Goal: Information Seeking & Learning: Learn about a topic

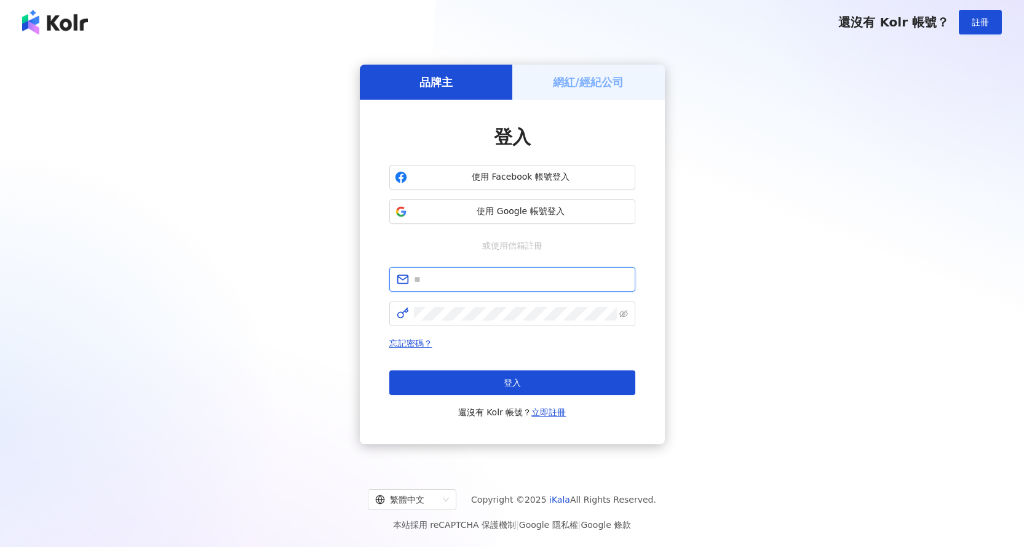
click at [536, 273] on input "text" at bounding box center [521, 280] width 214 height 14
type input "**********"
click at [937, 454] on div "**********" at bounding box center [512, 254] width 1024 height 420
click at [415, 341] on link "忘記密碼？" at bounding box center [410, 343] width 43 height 10
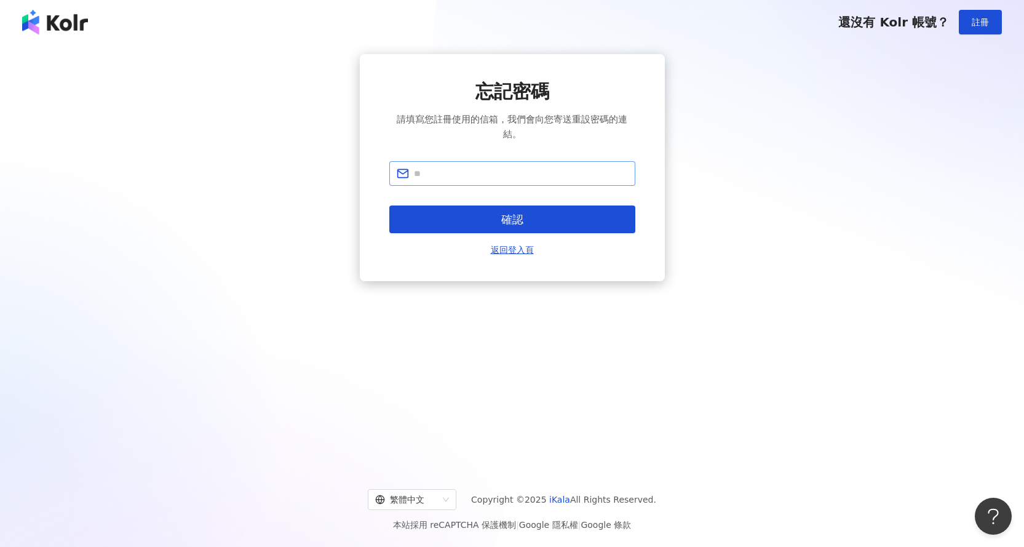
click at [493, 183] on span at bounding box center [512, 173] width 246 height 25
click at [495, 177] on input "text" at bounding box center [521, 174] width 214 height 14
type input "**********"
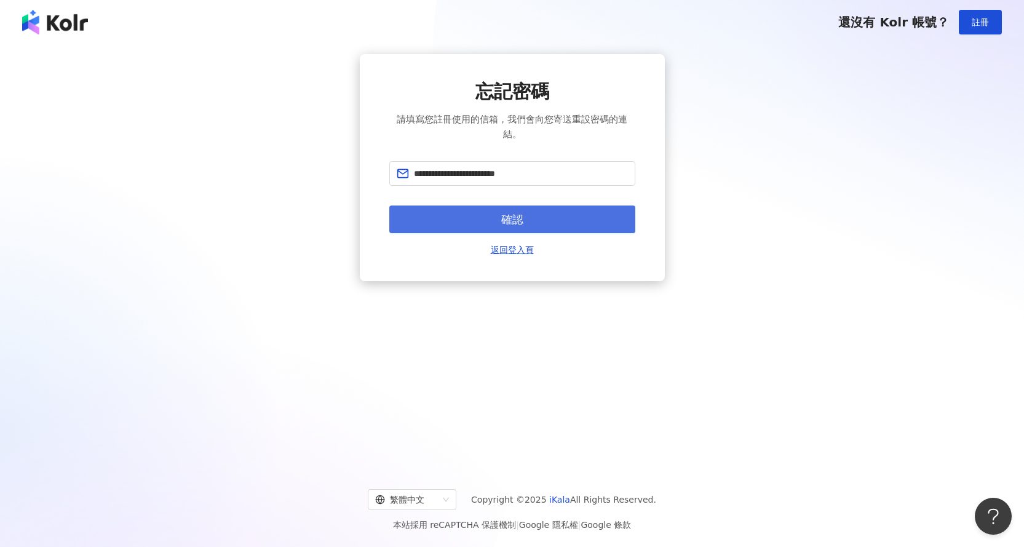
click at [521, 225] on span "確認" at bounding box center [512, 220] width 22 height 14
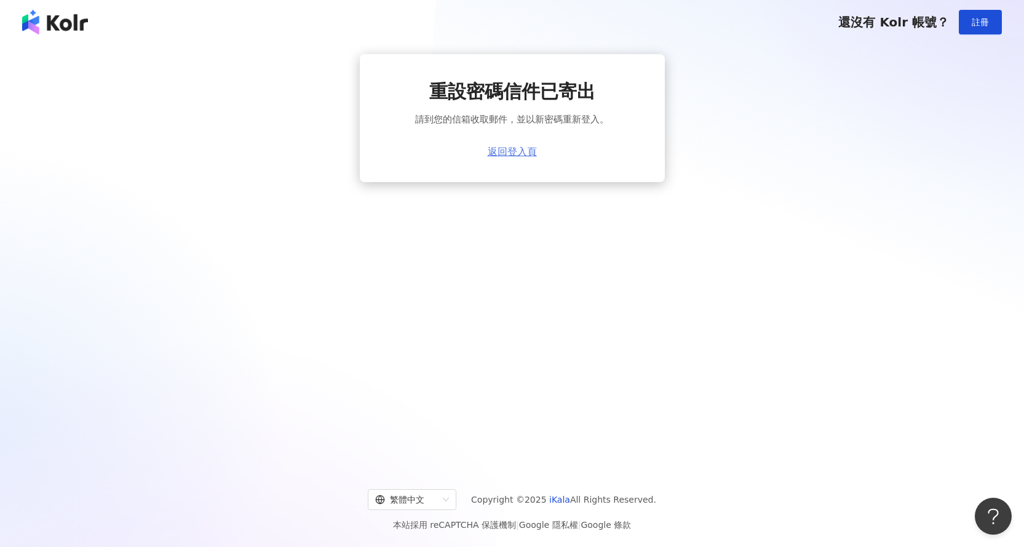
click at [494, 153] on link "返回登入頁" at bounding box center [512, 151] width 49 height 11
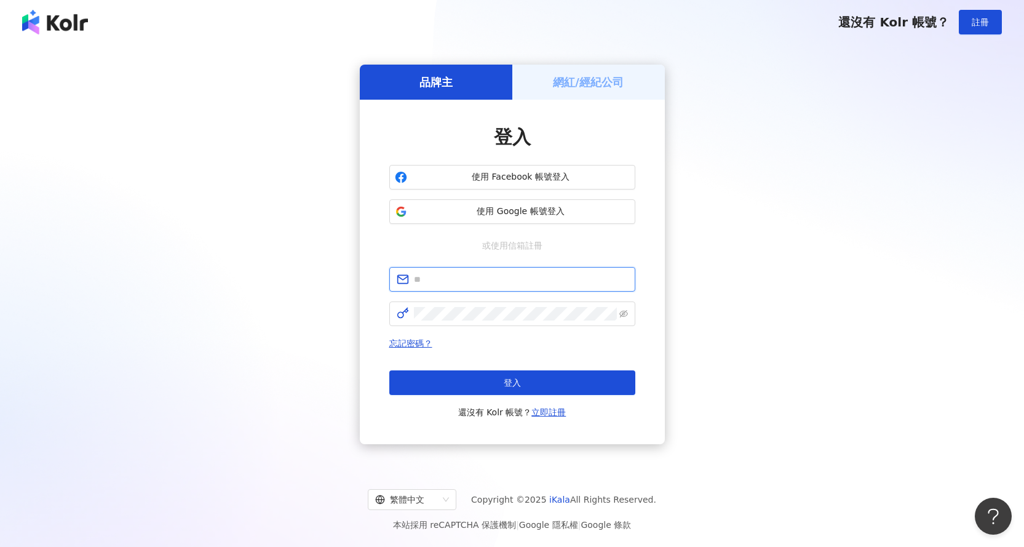
click at [490, 278] on input "text" at bounding box center [521, 280] width 214 height 14
drag, startPoint x: 453, startPoint y: 289, endPoint x: 453, endPoint y: 277, distance: 11.7
click at [453, 289] on span at bounding box center [512, 279] width 246 height 25
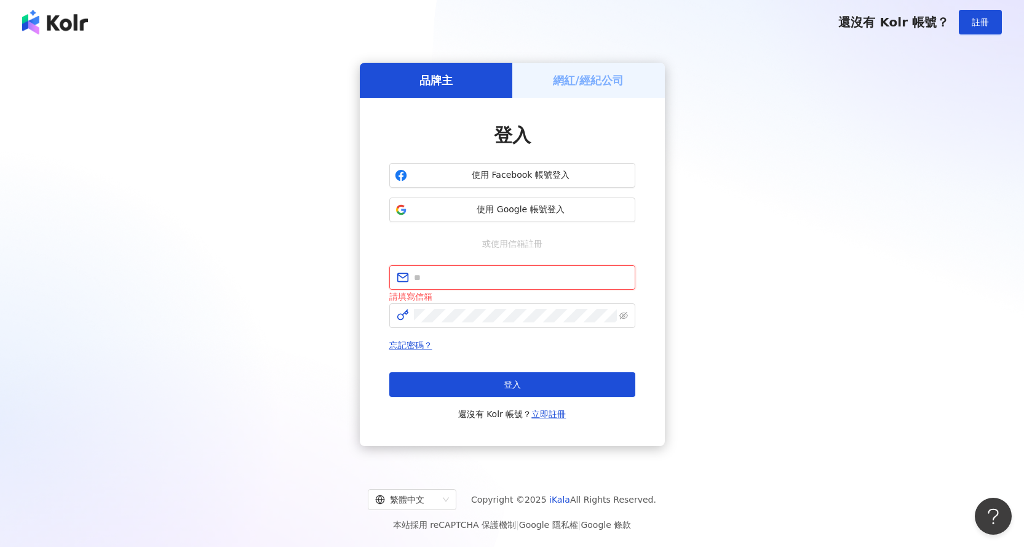
click at [453, 276] on input "text" at bounding box center [521, 278] width 214 height 14
type input "*"
type input "**********"
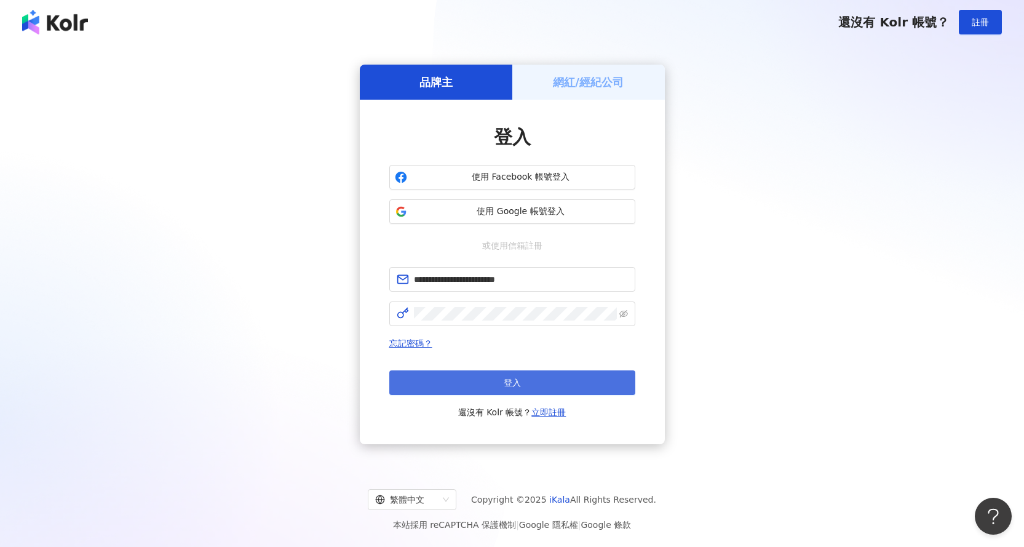
click at [543, 387] on button "登入" at bounding box center [512, 382] width 246 height 25
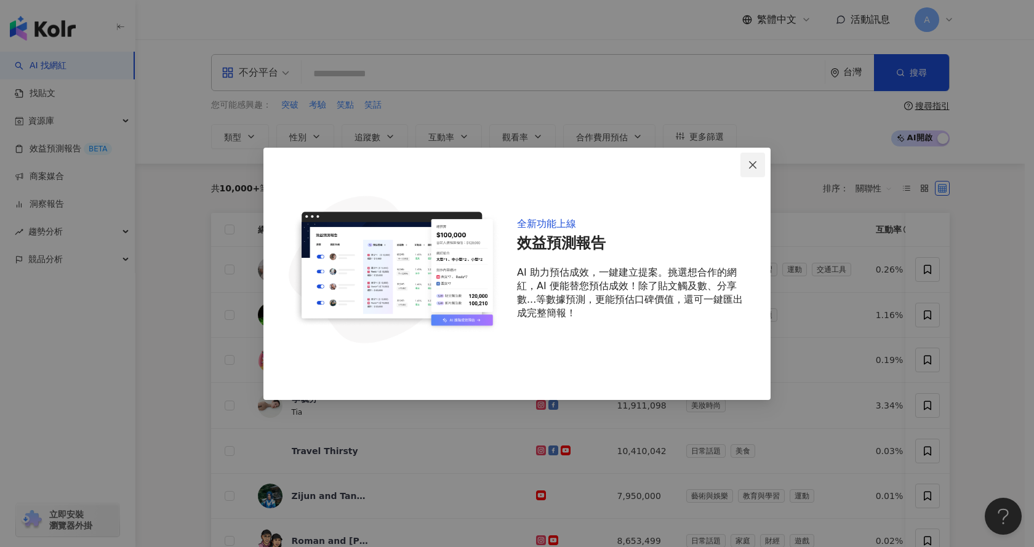
click at [751, 164] on icon "close" at bounding box center [753, 165] width 10 height 10
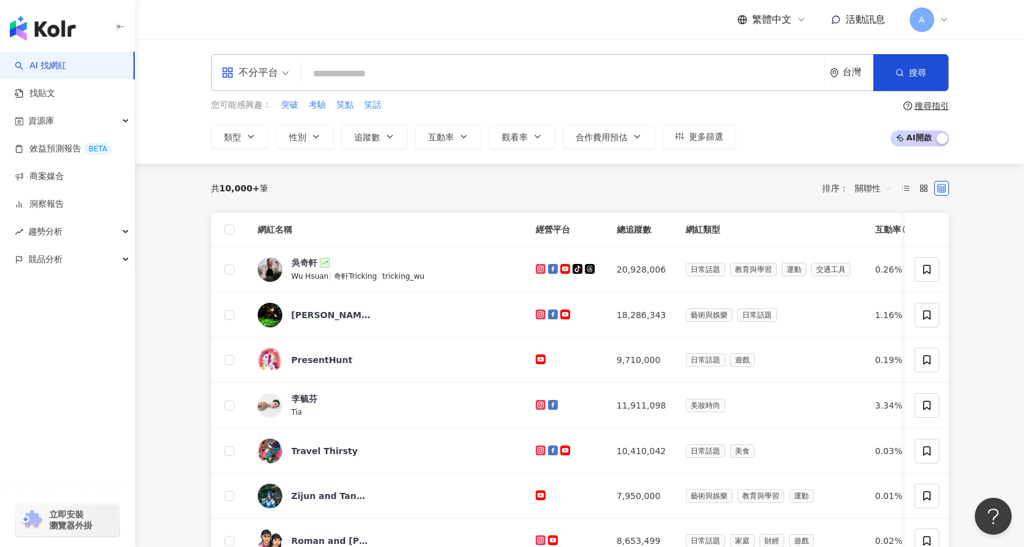
click at [394, 70] on input "search" at bounding box center [562, 73] width 513 height 23
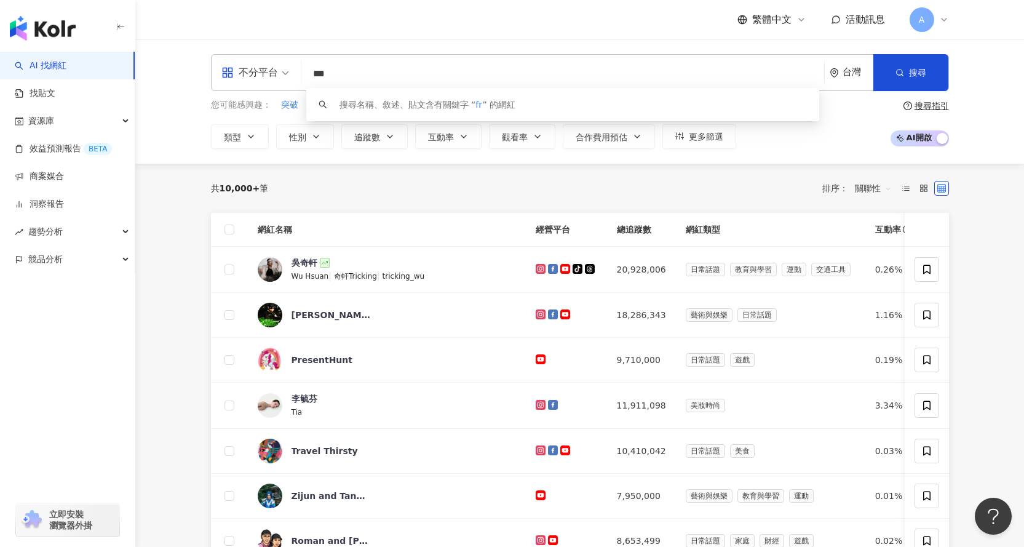
type input "****"
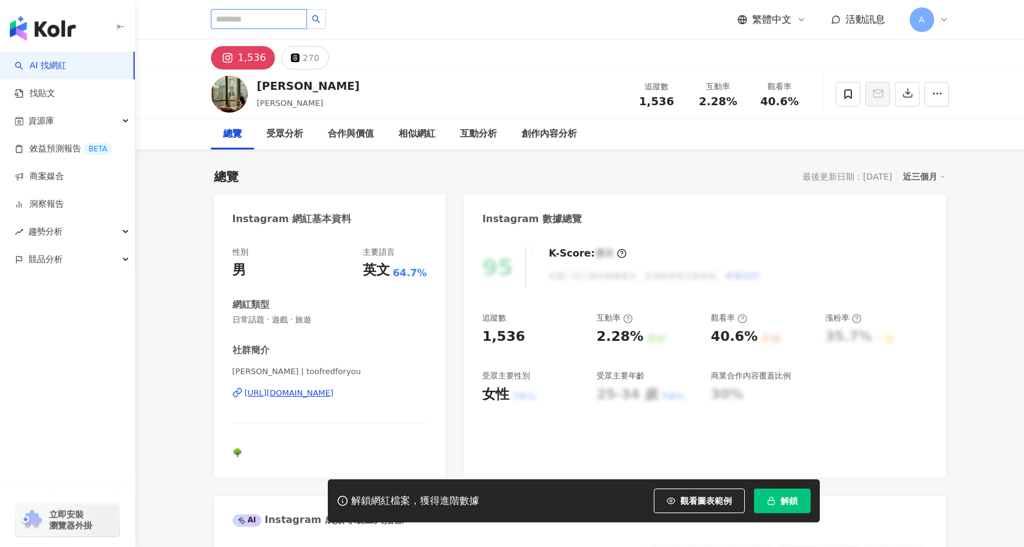
click at [259, 23] on input "search" at bounding box center [259, 19] width 96 height 20
type input "*"
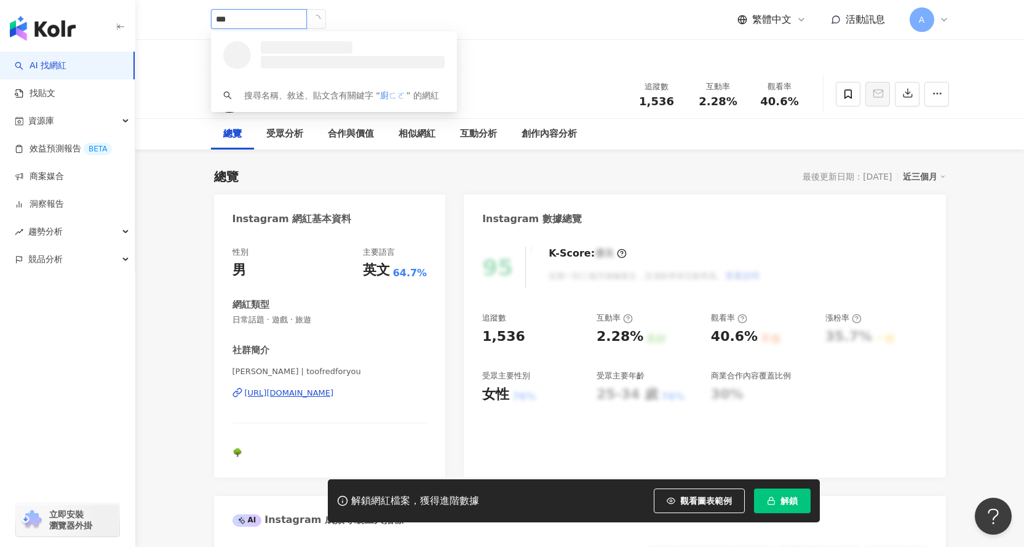
type input "**"
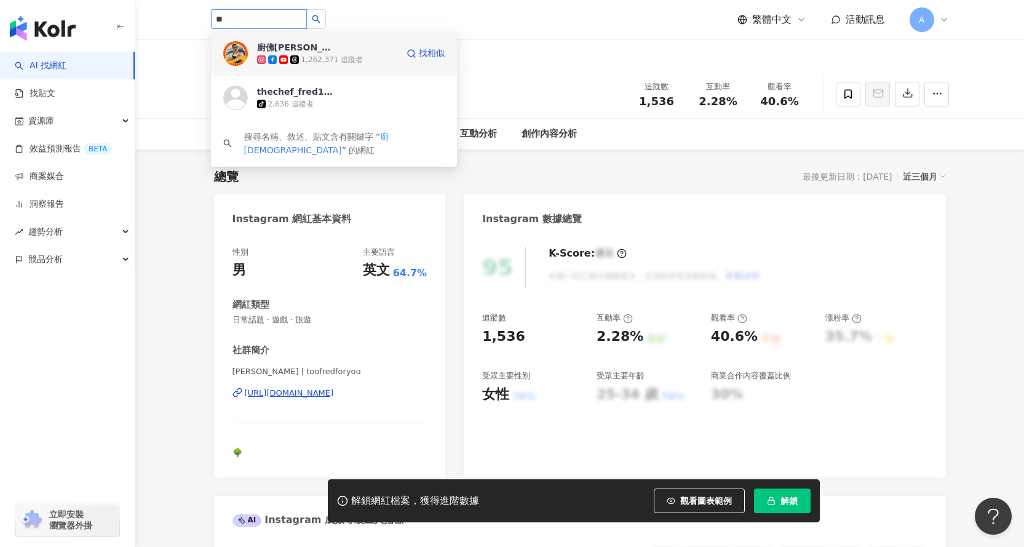
click at [243, 57] on img at bounding box center [235, 53] width 25 height 25
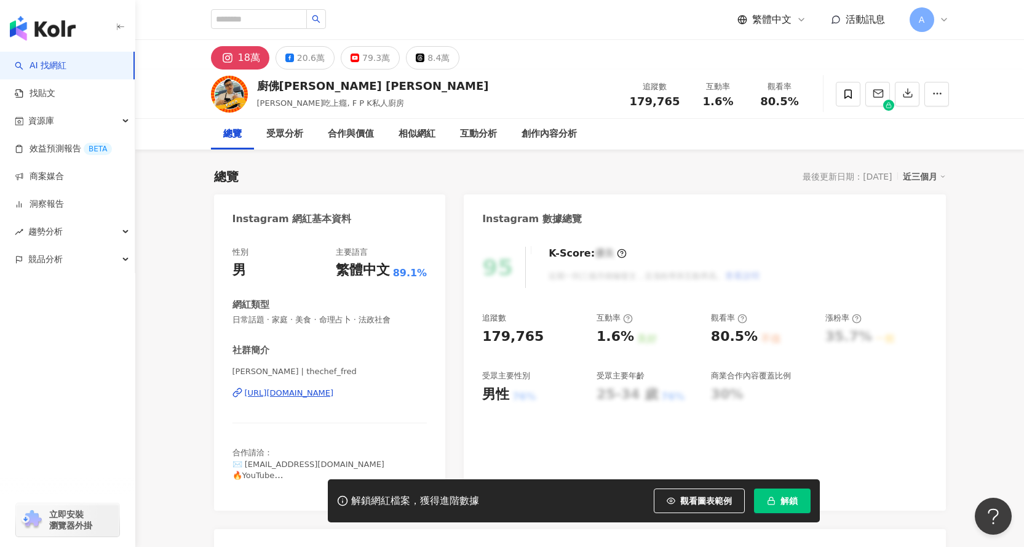
click at [776, 495] on button "解鎖" at bounding box center [782, 500] width 57 height 25
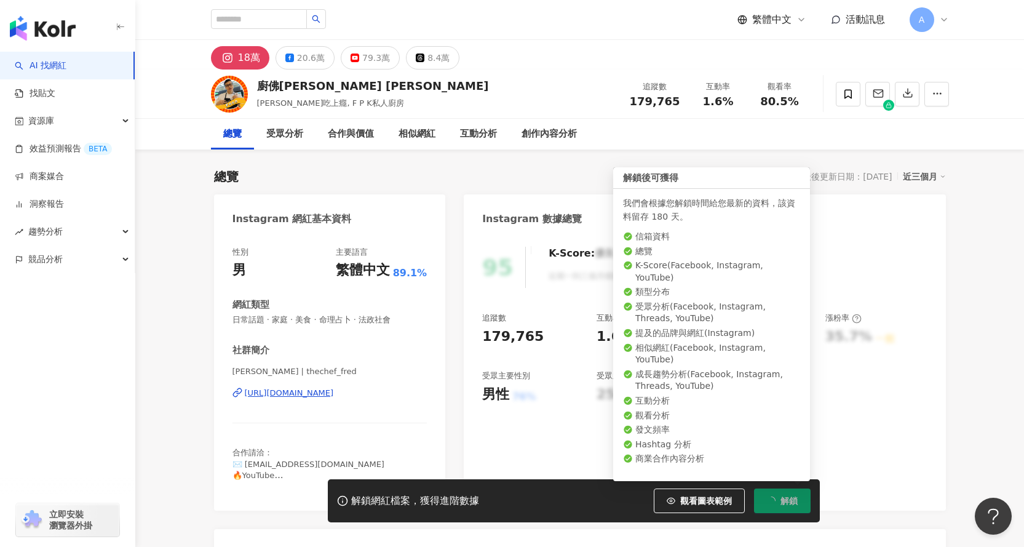
click at [783, 503] on span "解鎖" at bounding box center [789, 501] width 17 height 10
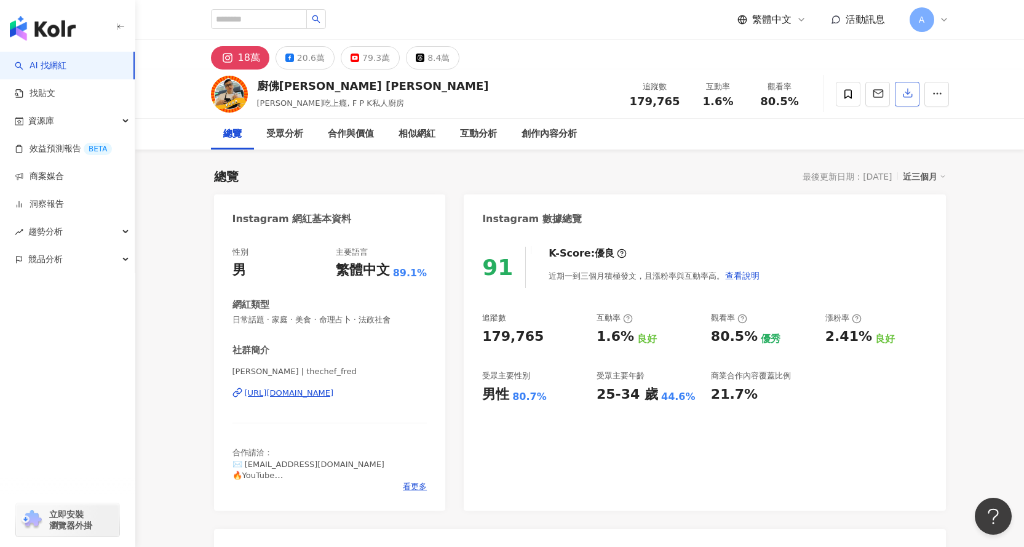
click at [902, 87] on button "button" at bounding box center [907, 94] width 25 height 25
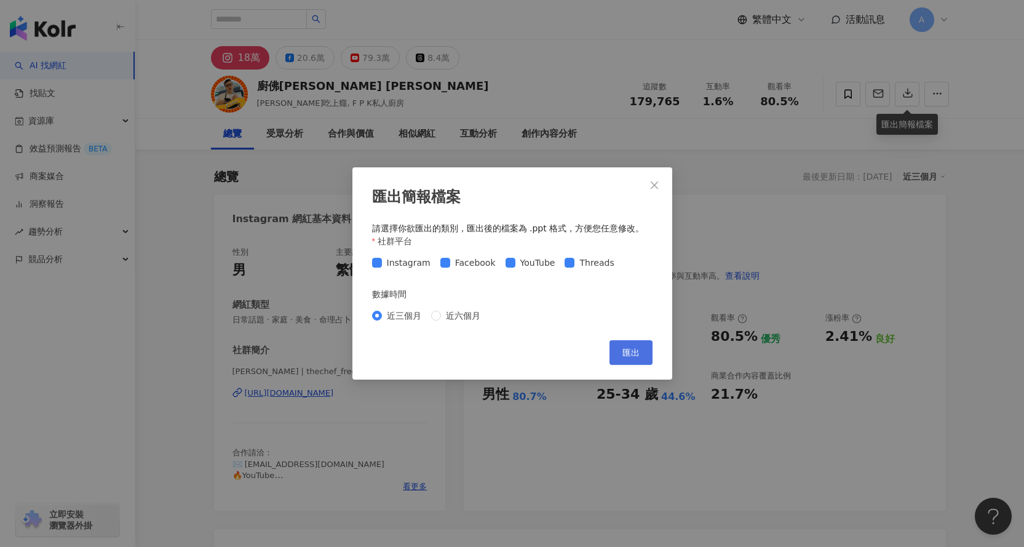
click at [638, 357] on span "匯出" at bounding box center [631, 353] width 17 height 10
click at [659, 186] on icon "close" at bounding box center [655, 185] width 10 height 10
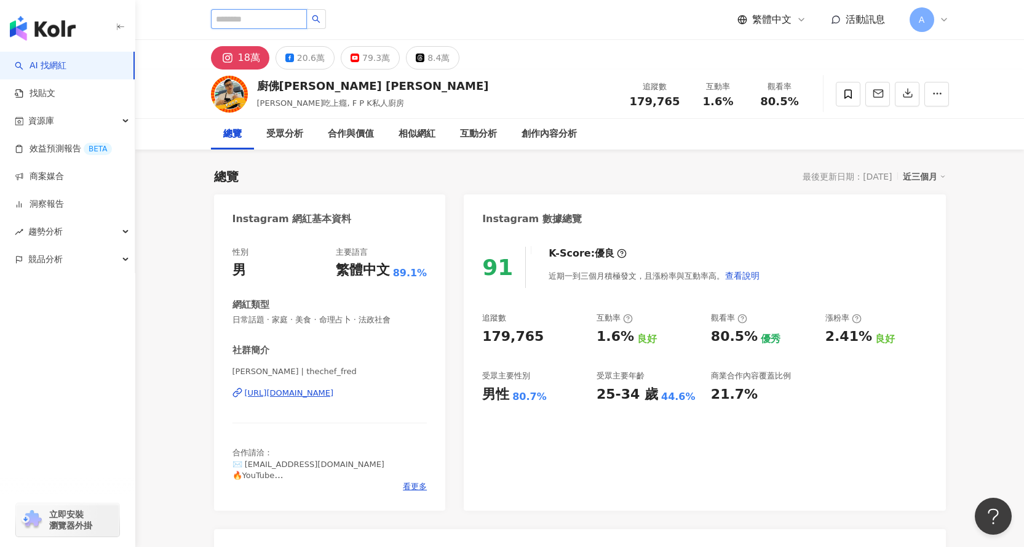
click at [294, 22] on input "search" at bounding box center [259, 19] width 96 height 20
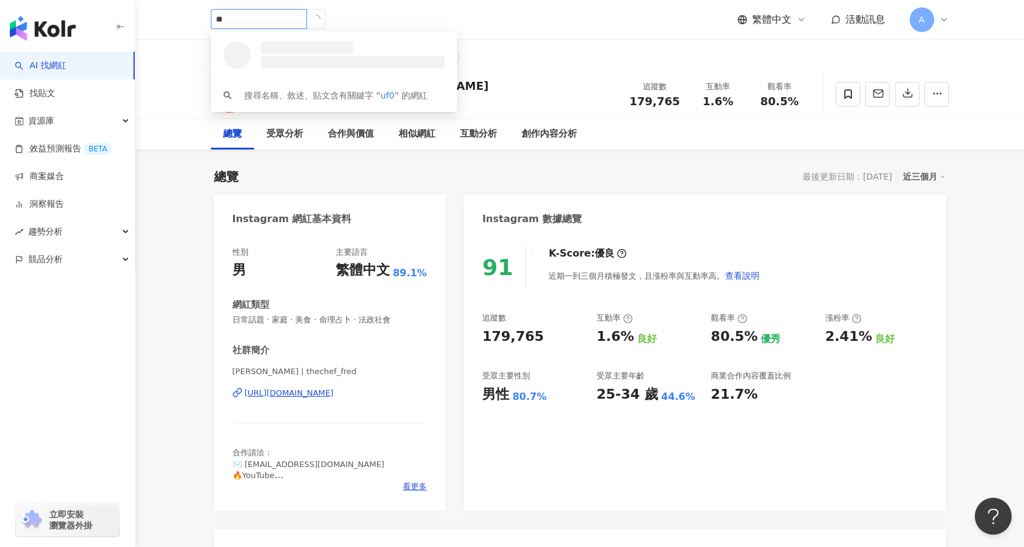
type input "*"
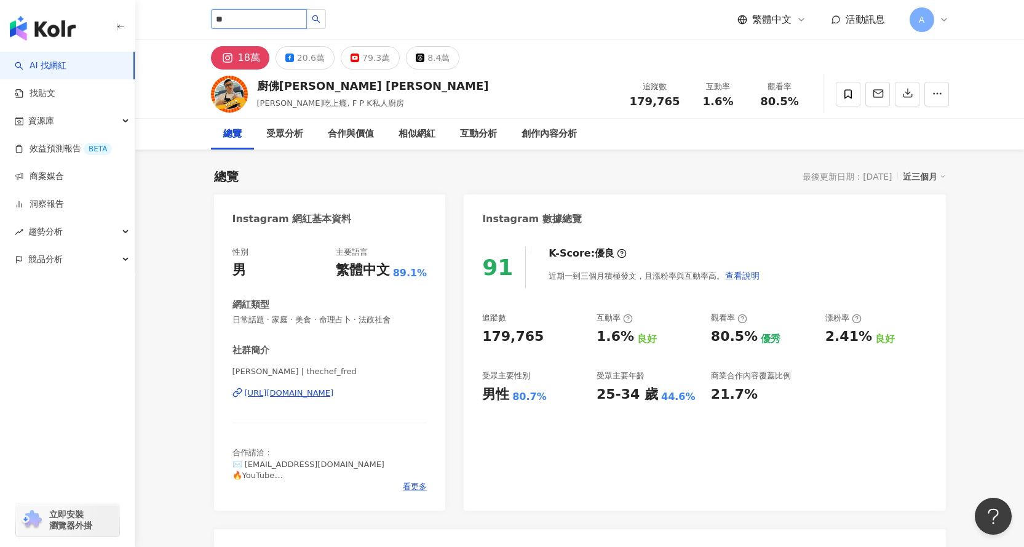
type input "**"
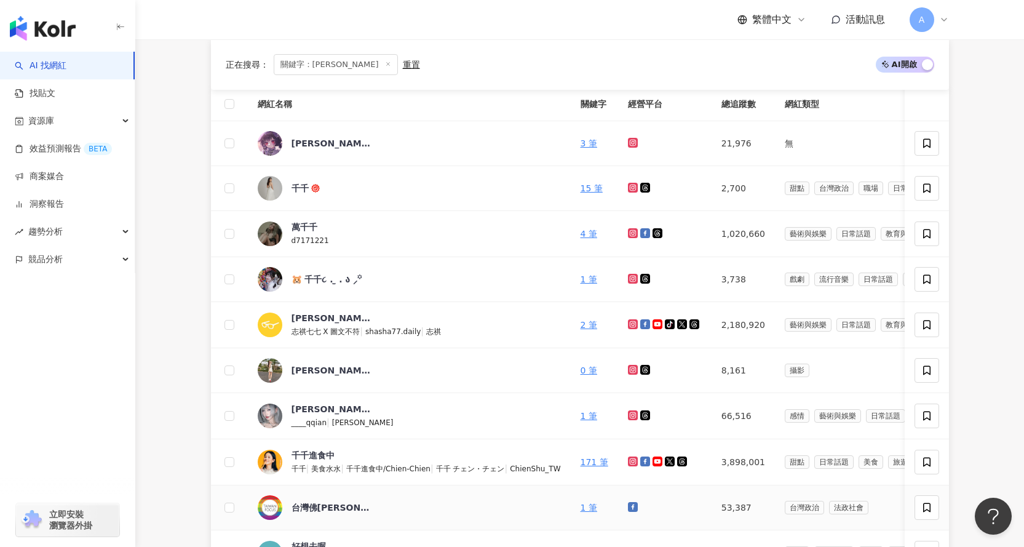
scroll to position [246, 0]
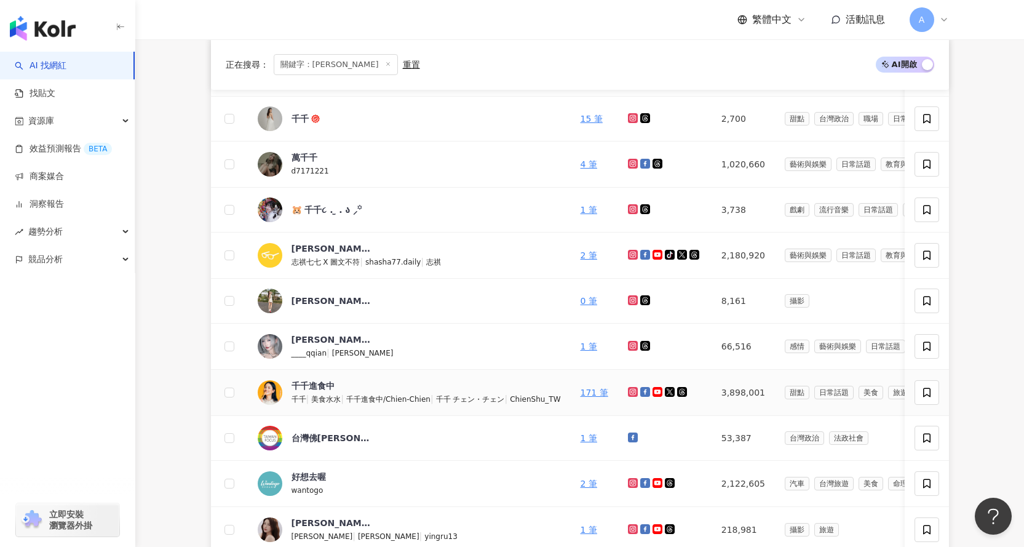
click at [321, 396] on span "美食水水" at bounding box center [326, 399] width 30 height 9
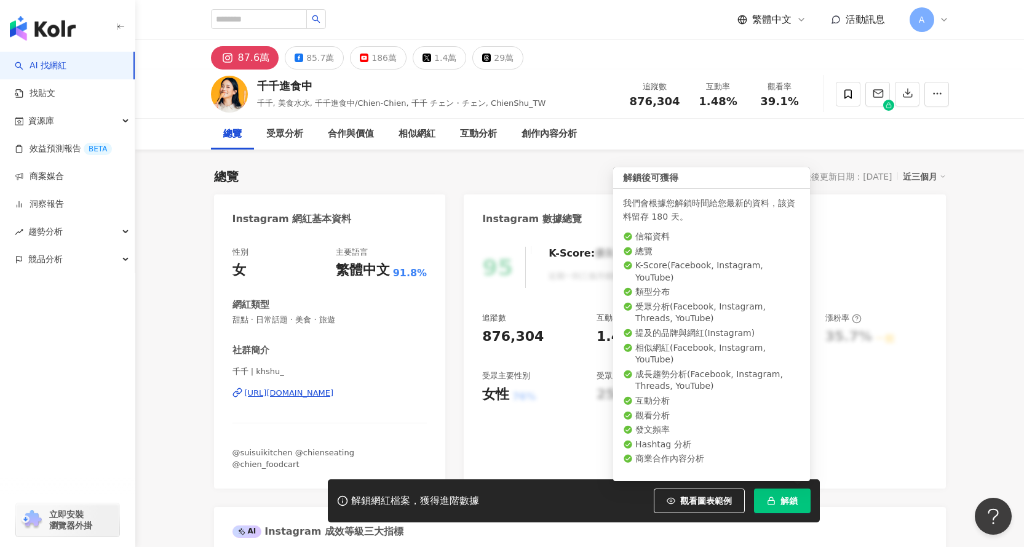
click at [798, 496] on button "解鎖" at bounding box center [782, 500] width 57 height 25
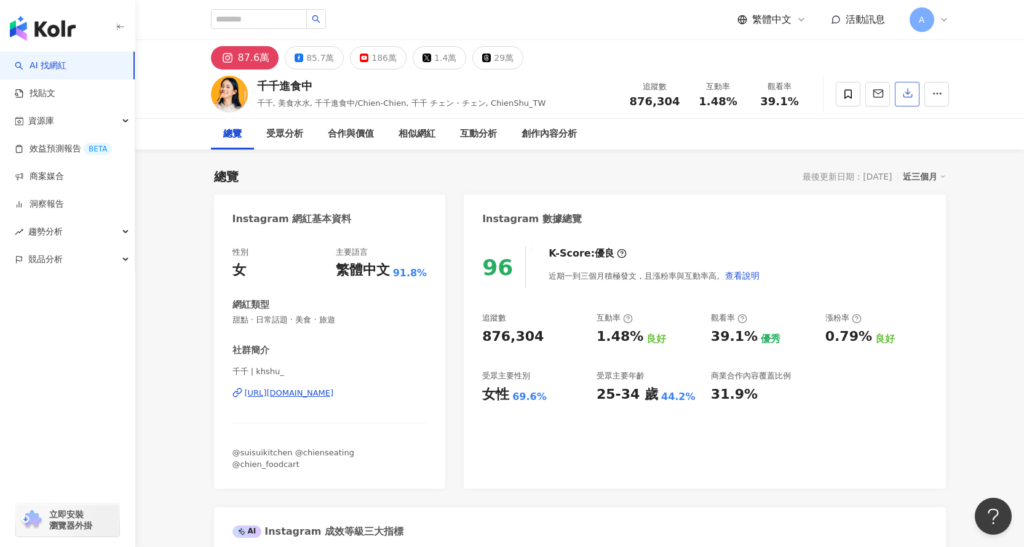
click at [911, 90] on icon "button" at bounding box center [908, 92] width 11 height 11
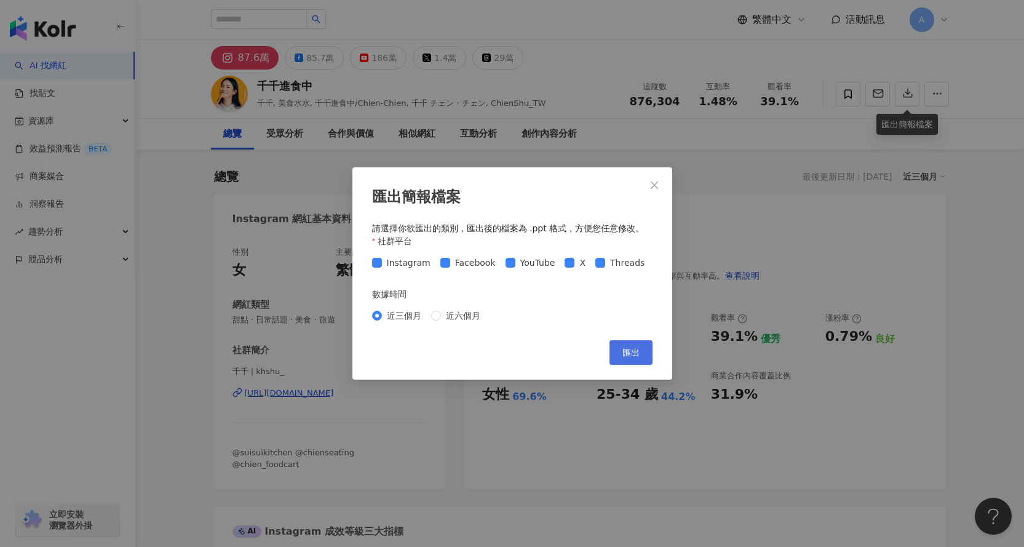
click at [624, 357] on span "匯出" at bounding box center [631, 353] width 17 height 10
click at [658, 181] on icon "close" at bounding box center [655, 185] width 10 height 10
